Goal: Check status: Check status

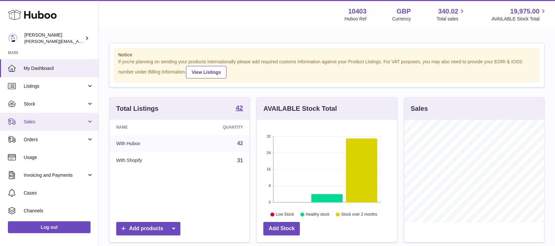
scroll to position [103, 140]
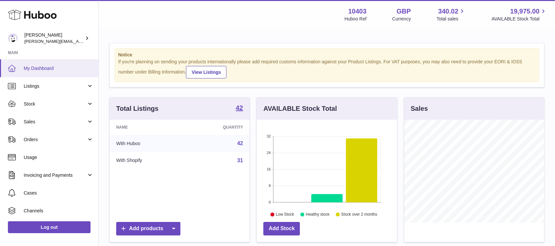
click at [45, 73] on link "My Dashboard" at bounding box center [49, 68] width 98 height 18
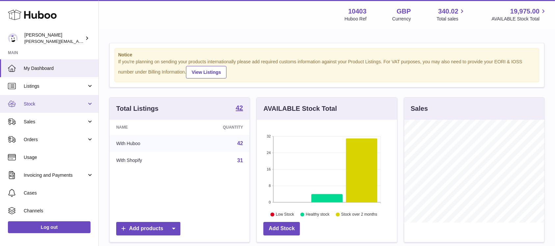
click at [45, 105] on span "Stock" at bounding box center [55, 104] width 63 height 6
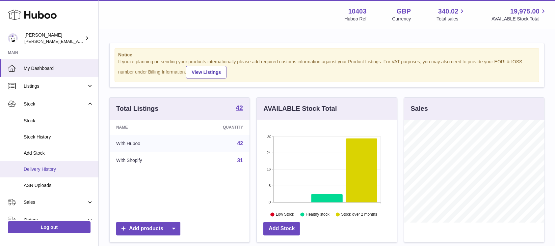
click at [53, 170] on span "Delivery History" at bounding box center [59, 169] width 70 height 6
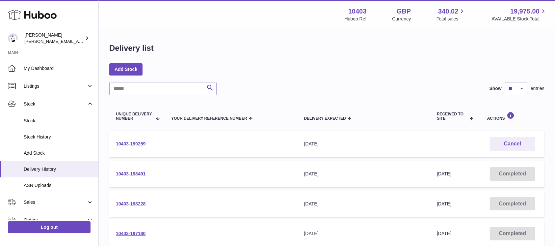
click at [123, 145] on link "10403-199259" at bounding box center [131, 143] width 30 height 5
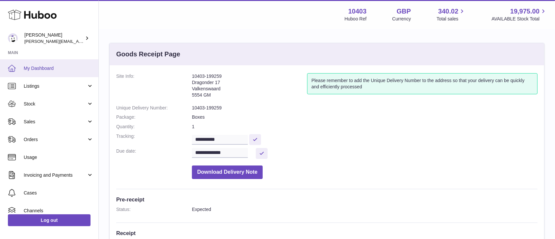
click at [50, 65] on span "My Dashboard" at bounding box center [59, 68] width 70 height 6
